Goal: Task Accomplishment & Management: Manage account settings

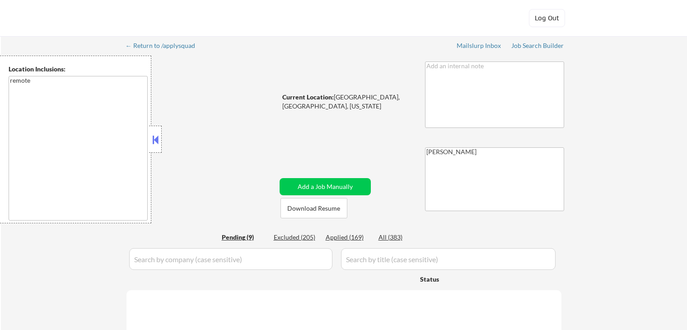
select select ""pending""
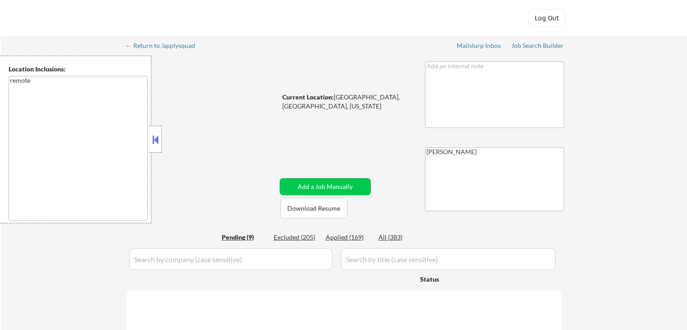
select select ""pending""
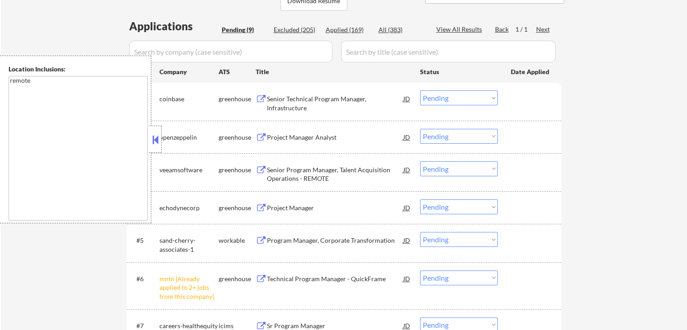
scroll to position [136, 0]
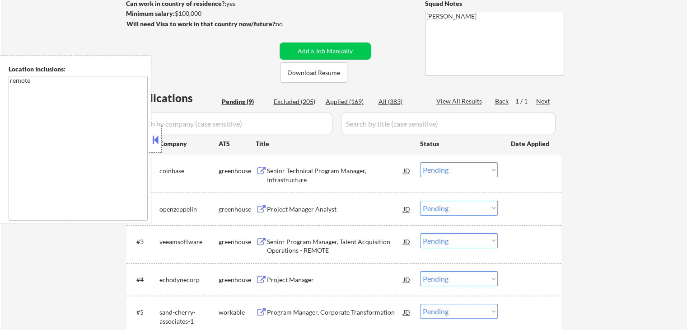
click at [156, 141] on button at bounding box center [155, 140] width 10 height 14
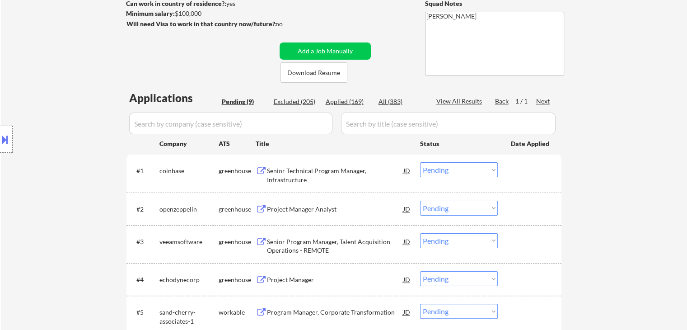
click at [643, 204] on div "← Return to /applysquad Mailslurp Inbox Job Search Builder [PERSON_NAME] User E…" at bounding box center [344, 212] width 686 height 623
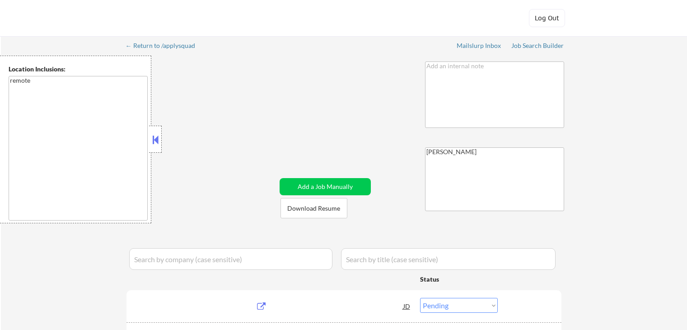
select select ""pending""
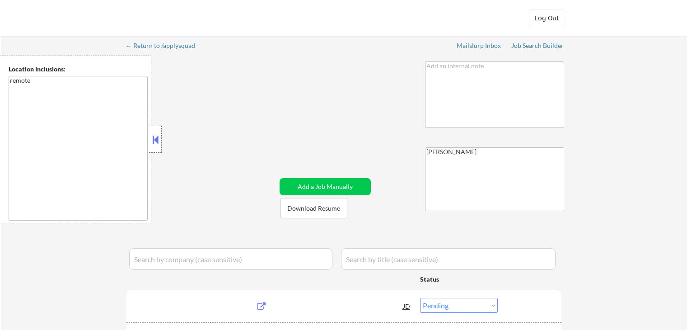
select select ""pending""
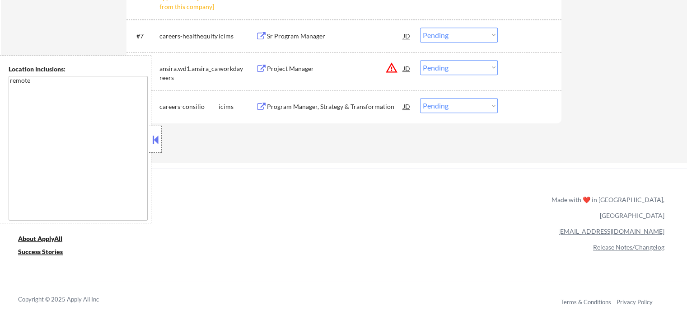
click at [159, 144] on button at bounding box center [155, 140] width 10 height 14
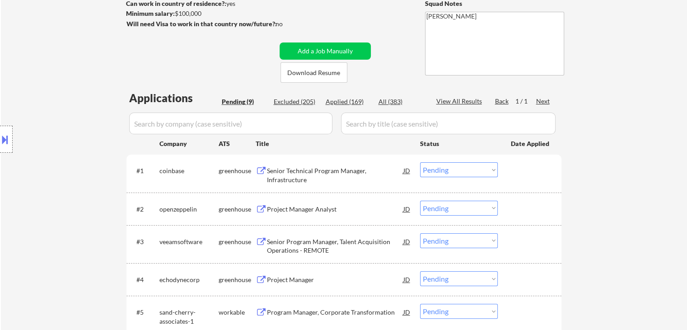
scroll to position [226, 0]
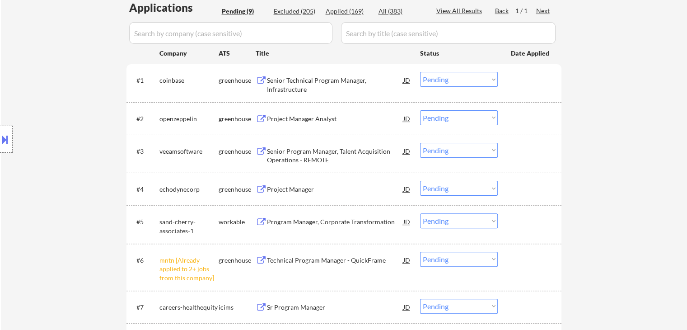
click at [302, 86] on div "Senior Technical Program Manager, Infrastructure" at bounding box center [335, 85] width 136 height 18
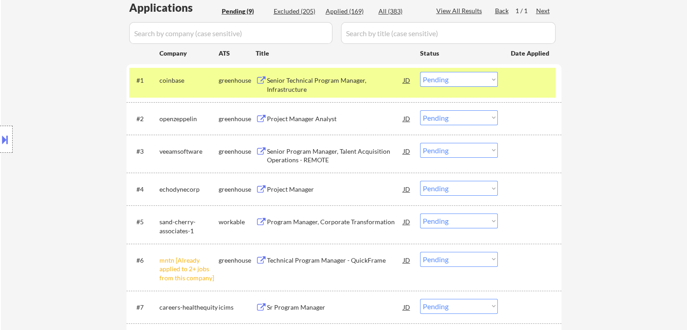
click at [301, 118] on div "Project Manager Analyst" at bounding box center [335, 118] width 136 height 9
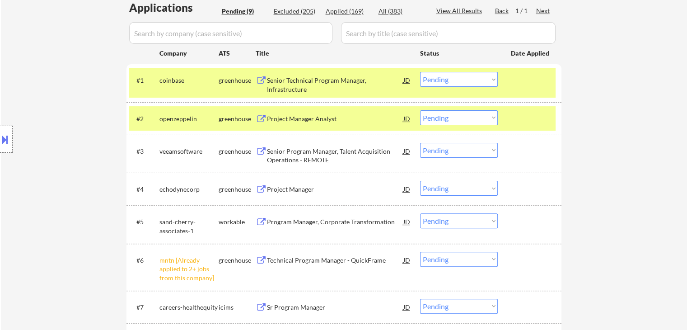
click at [284, 164] on div "#3 veeamsoftware greenhouse Senior Program Manager, Talent Acquisition Operatio…" at bounding box center [342, 154] width 427 height 30
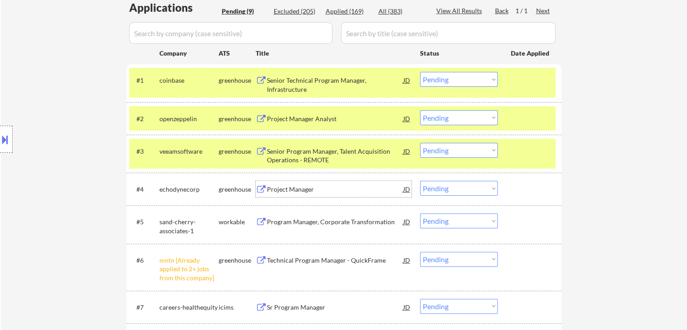
drag, startPoint x: 287, startPoint y: 190, endPoint x: 286, endPoint y: 202, distance: 11.3
click at [287, 190] on div "Project Manager" at bounding box center [335, 189] width 136 height 9
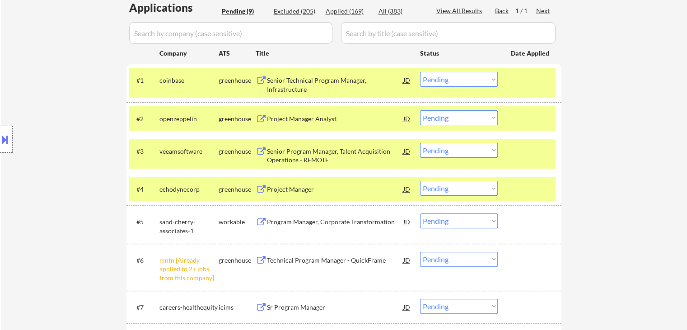
click at [294, 220] on div "Program Manager, Corporate Transformation" at bounding box center [335, 221] width 136 height 9
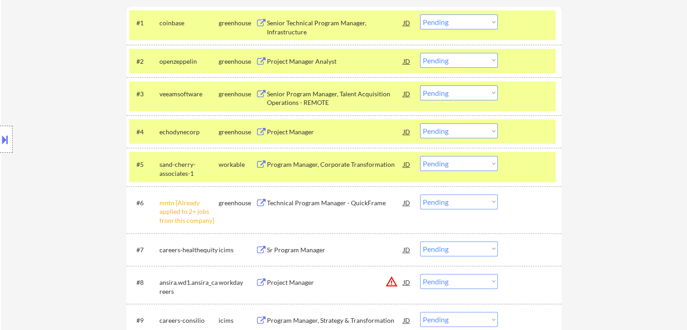
scroll to position [316, 0]
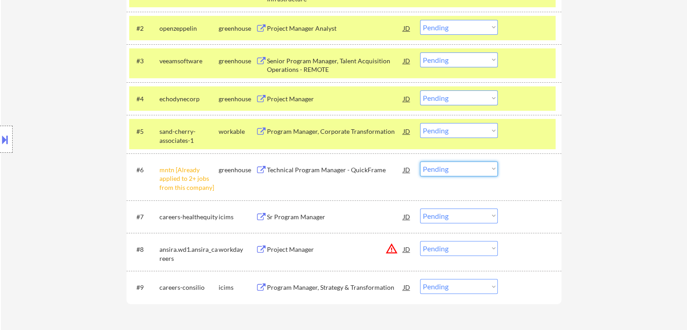
click at [455, 170] on select "Choose an option... Pending Applied Excluded (Questions) Excluded (Expired) Exc…" at bounding box center [459, 168] width 78 height 15
click at [420, 161] on select "Choose an option... Pending Applied Excluded (Questions) Excluded (Expired) Exc…" at bounding box center [459, 168] width 78 height 15
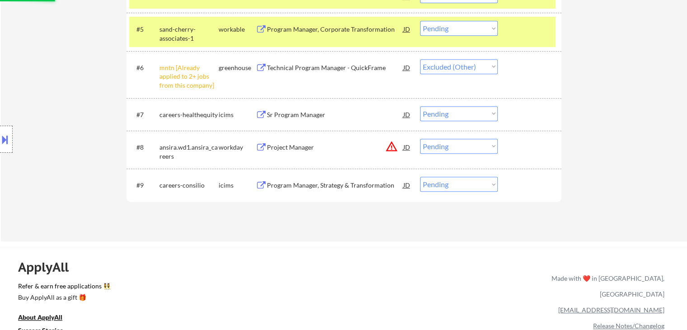
scroll to position [452, 0]
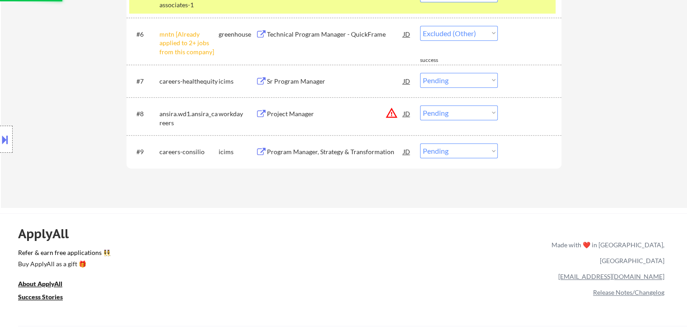
select select ""pending""
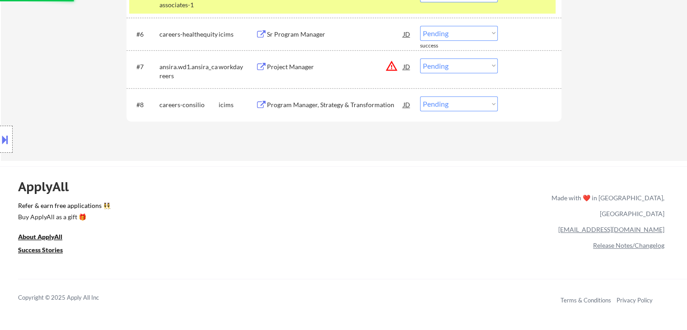
click at [391, 70] on button "warning_amber" at bounding box center [391, 66] width 13 height 13
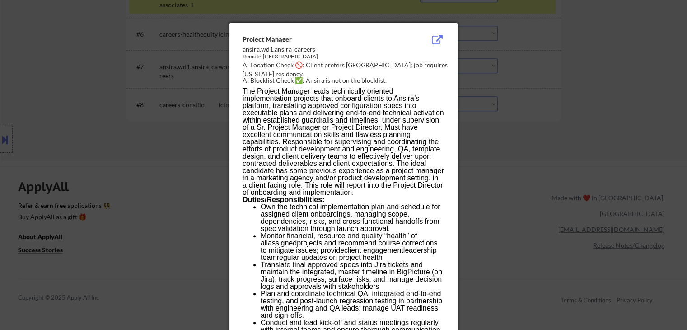
click at [531, 122] on div at bounding box center [343, 165] width 687 height 330
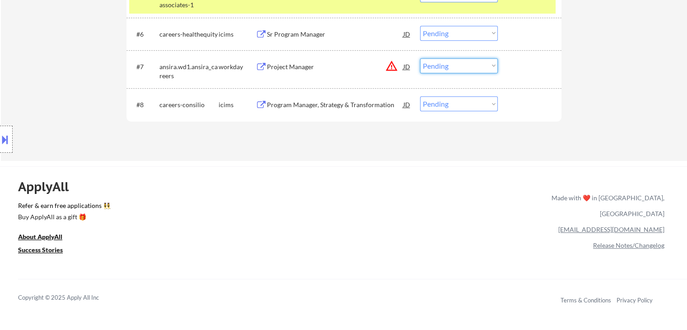
click at [444, 66] on select "Choose an option... Pending Applied Excluded (Questions) Excluded (Expired) Exc…" at bounding box center [459, 65] width 78 height 15
click at [420, 58] on select "Choose an option... Pending Applied Excluded (Questions) Excluded (Expired) Exc…" at bounding box center [459, 65] width 78 height 15
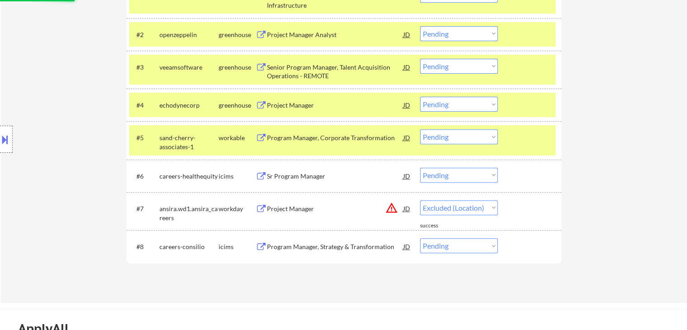
scroll to position [226, 0]
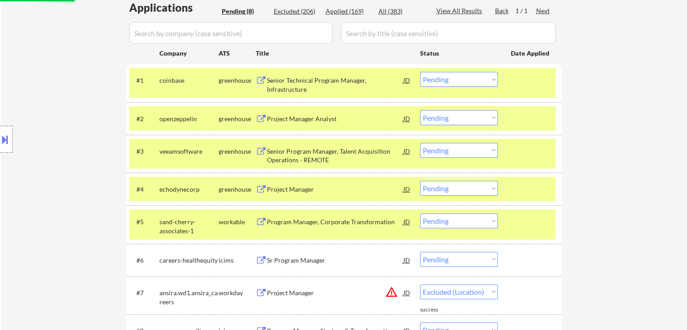
select select ""pending""
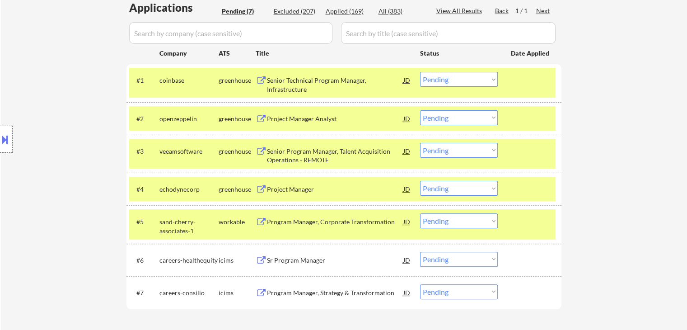
click at [443, 78] on select "Choose an option... Pending Applied Excluded (Questions) Excluded (Expired) Exc…" at bounding box center [459, 79] width 78 height 15
click at [420, 72] on select "Choose an option... Pending Applied Excluded (Questions) Excluded (Expired) Exc…" at bounding box center [459, 79] width 78 height 15
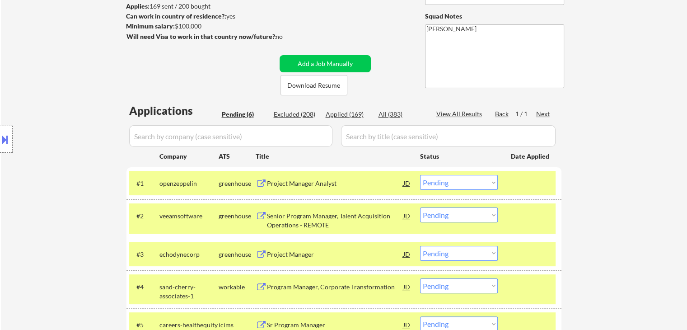
scroll to position [136, 0]
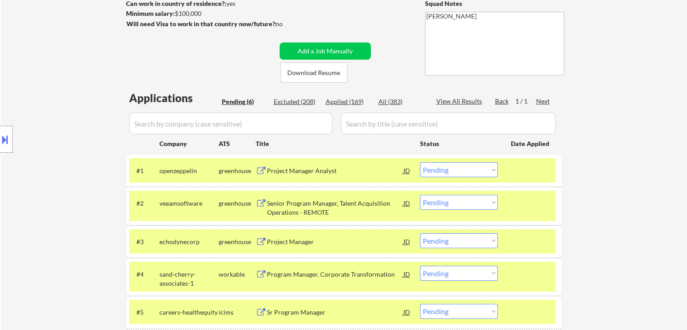
drag, startPoint x: 441, startPoint y: 166, endPoint x: 442, endPoint y: 174, distance: 7.7
click at [441, 166] on select "Choose an option... Pending Applied Excluded (Questions) Excluded (Expired) Exc…" at bounding box center [459, 169] width 78 height 15
click at [420, 162] on select "Choose an option... Pending Applied Excluded (Questions) Excluded (Expired) Exc…" at bounding box center [459, 169] width 78 height 15
select select ""pending""
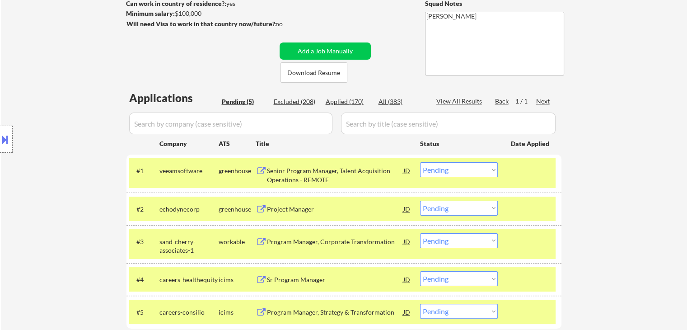
drag, startPoint x: 465, startPoint y: 236, endPoint x: 458, endPoint y: 267, distance: 31.0
click at [465, 237] on select "Choose an option... Pending Applied Excluded (Questions) Excluded (Expired) Exc…" at bounding box center [459, 240] width 78 height 15
click at [420, 233] on select "Choose an option... Pending Applied Excluded (Questions) Excluded (Expired) Exc…" at bounding box center [459, 240] width 78 height 15
select select ""pending""
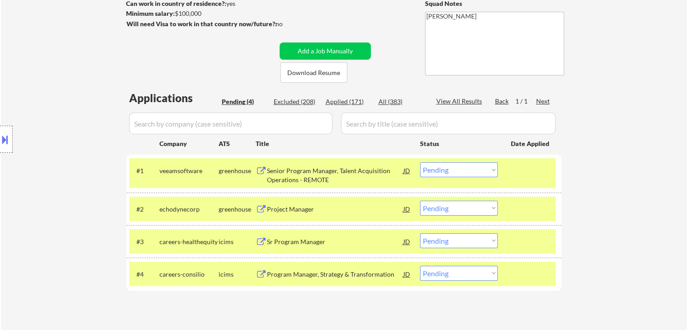
click at [445, 208] on select "Choose an option... Pending Applied Excluded (Questions) Excluded (Expired) Exc…" at bounding box center [459, 208] width 78 height 15
click at [420, 201] on select "Choose an option... Pending Applied Excluded (Questions) Excluded (Expired) Exc…" at bounding box center [459, 208] width 78 height 15
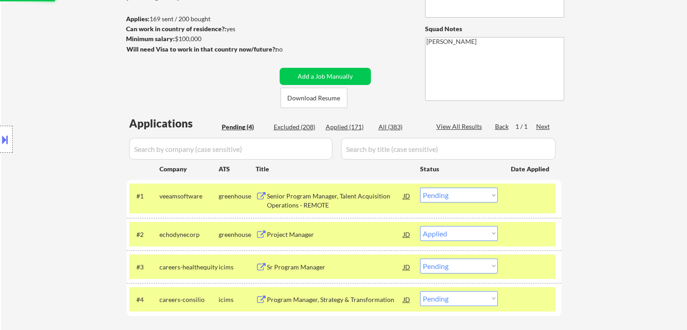
scroll to position [90, 0]
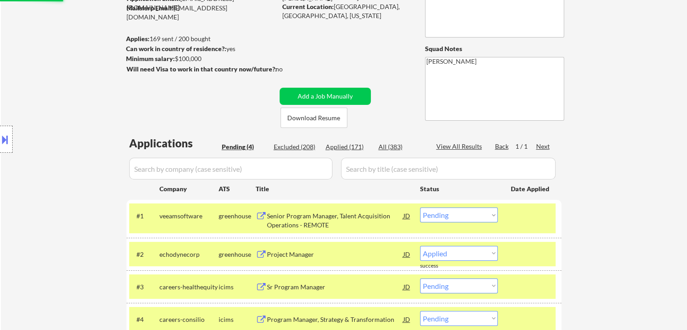
select select ""pending""
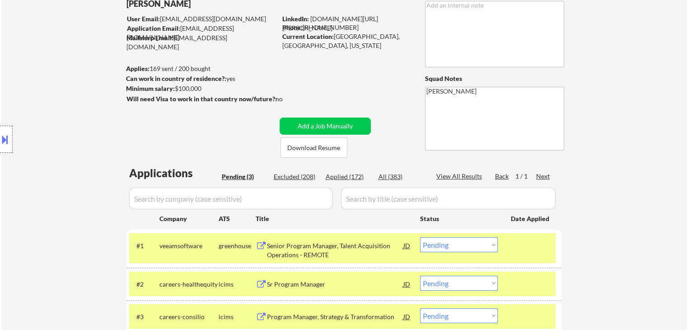
scroll to position [45, 0]
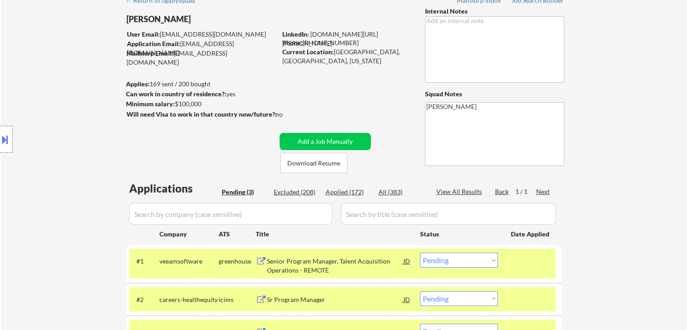
click at [659, 216] on div "← Return to /applysquad Mailslurp Inbox Job Search Builder [PERSON_NAME] User E…" at bounding box center [344, 189] width 686 height 396
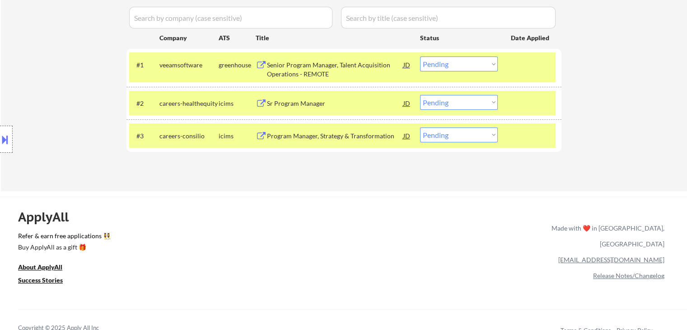
scroll to position [226, 0]
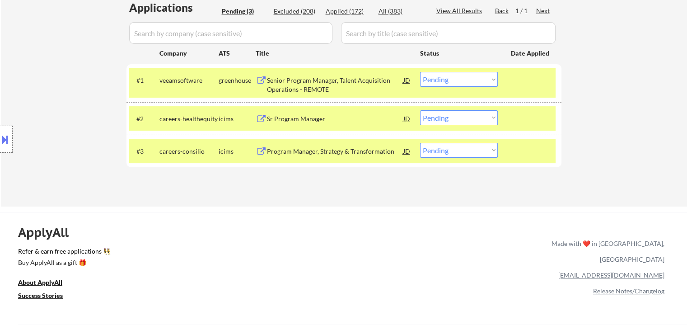
click at [302, 272] on div "ApplyAll Refer & earn free applications 👯‍♀️ Buy ApplyAll as a gift 🎁 About App…" at bounding box center [343, 289] width 687 height 143
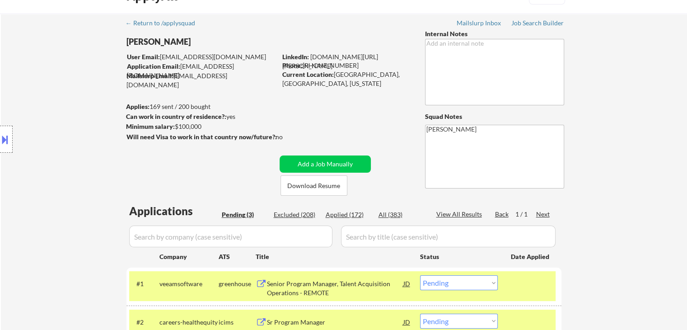
scroll to position [0, 0]
